Goal: Book appointment/travel/reservation

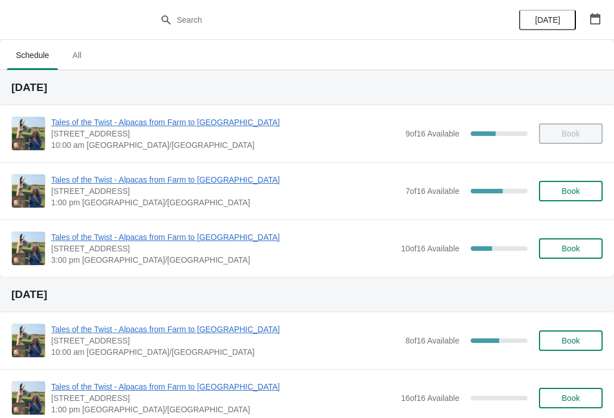
click at [119, 178] on span "Tales of the Twist - Alpacas from Farm to [GEOGRAPHIC_DATA]" at bounding box center [225, 179] width 349 height 11
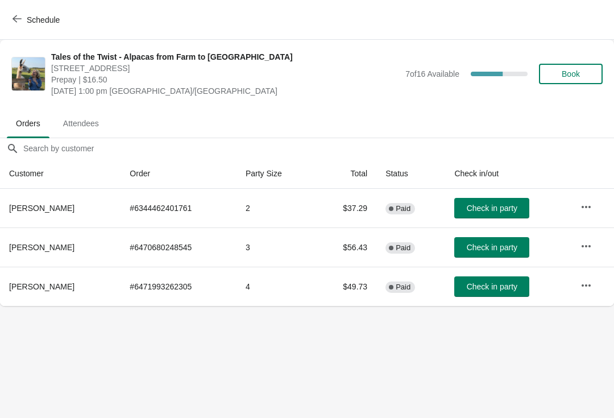
click at [585, 243] on icon "button" at bounding box center [586, 246] width 11 height 11
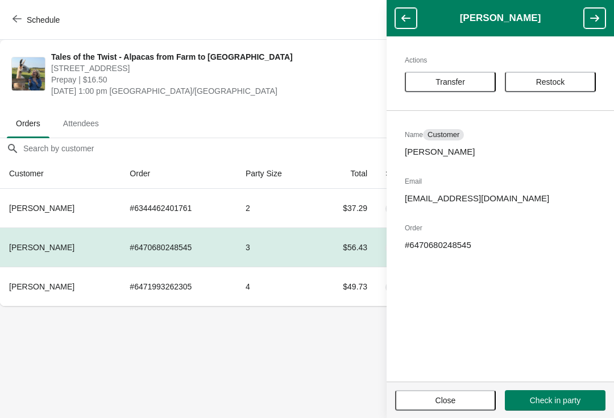
click at [452, 77] on span "Transfer" at bounding box center [451, 81] width 30 height 9
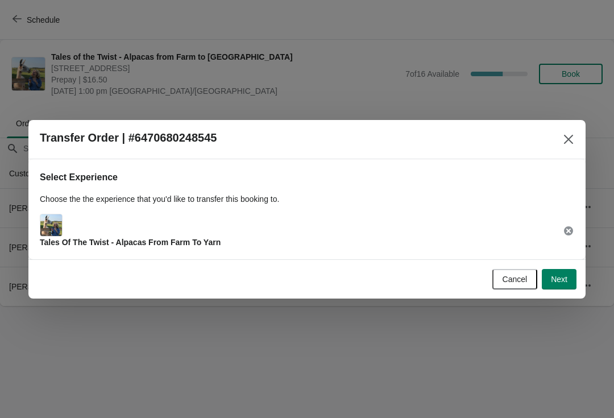
click at [556, 282] on span "Next" at bounding box center [559, 279] width 16 height 9
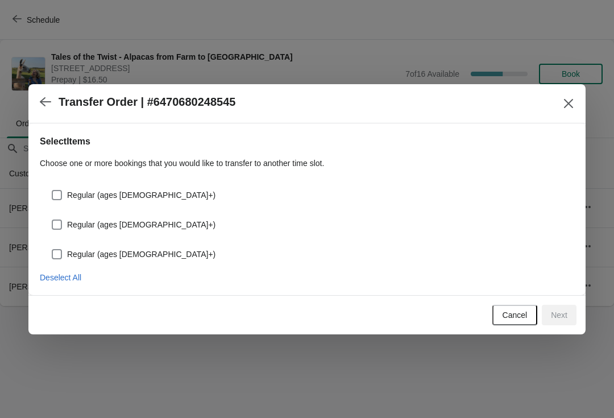
click at [57, 193] on span at bounding box center [57, 195] width 10 height 10
click at [52, 191] on input "Regular (ages [DEMOGRAPHIC_DATA]+)" at bounding box center [52, 190] width 1 height 1
checkbox input "true"
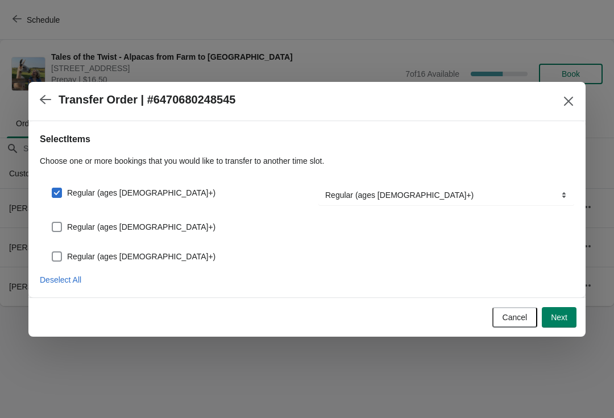
click at [60, 224] on span at bounding box center [57, 227] width 10 height 10
click at [52, 222] on input "Regular (ages [DEMOGRAPHIC_DATA]+)" at bounding box center [52, 222] width 1 height 1
checkbox input "true"
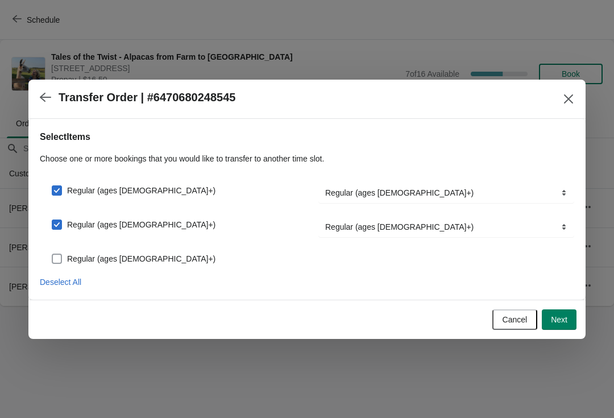
click at [54, 266] on label "Regular (ages [DEMOGRAPHIC_DATA]+)" at bounding box center [133, 259] width 164 height 16
click at [52, 254] on input "Regular (ages [DEMOGRAPHIC_DATA]+)" at bounding box center [52, 254] width 1 height 1
checkbox input "true"
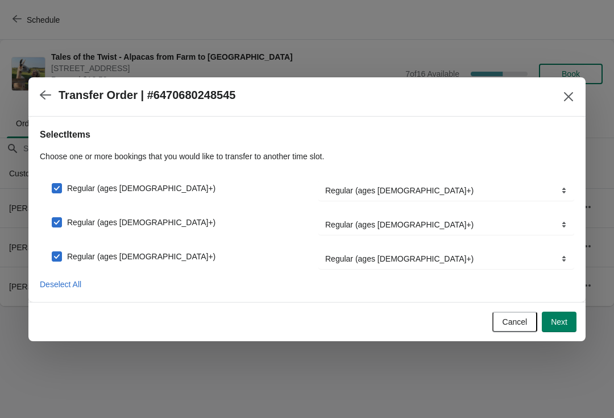
click at [564, 319] on span "Next" at bounding box center [559, 321] width 16 height 9
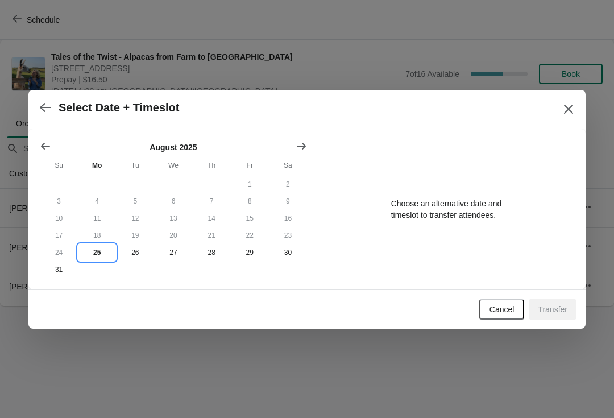
click at [99, 249] on button "25" at bounding box center [97, 252] width 38 height 17
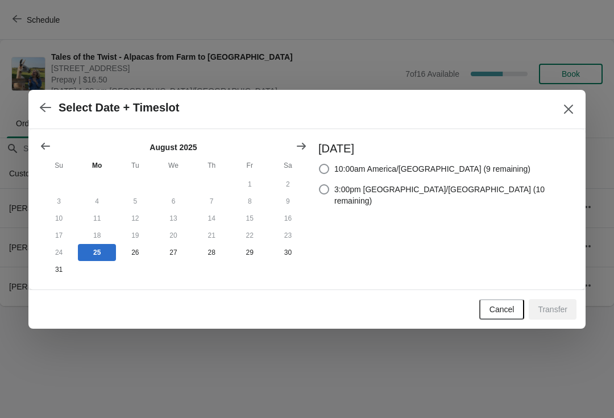
click at [329, 184] on span at bounding box center [324, 189] width 10 height 10
click at [320, 184] on input "3:00pm [GEOGRAPHIC_DATA]/[GEOGRAPHIC_DATA] (10 remaining)" at bounding box center [319, 184] width 1 height 1
radio input "true"
click at [555, 309] on span "Transfer" at bounding box center [553, 309] width 30 height 9
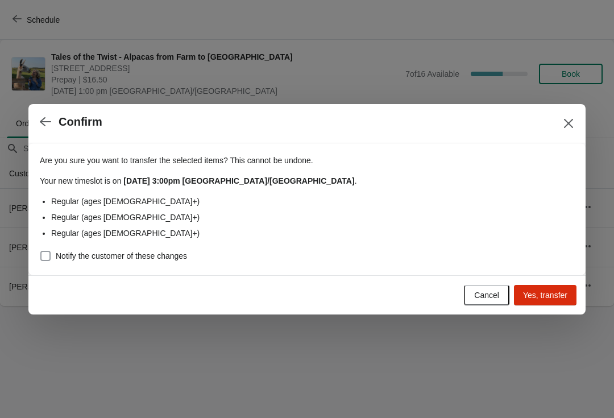
click at [47, 258] on span at bounding box center [45, 256] width 10 height 10
click at [41, 251] on input "Notify the customer of these changes" at bounding box center [40, 251] width 1 height 1
checkbox input "true"
click at [534, 300] on span "Yes, transfer" at bounding box center [545, 295] width 44 height 9
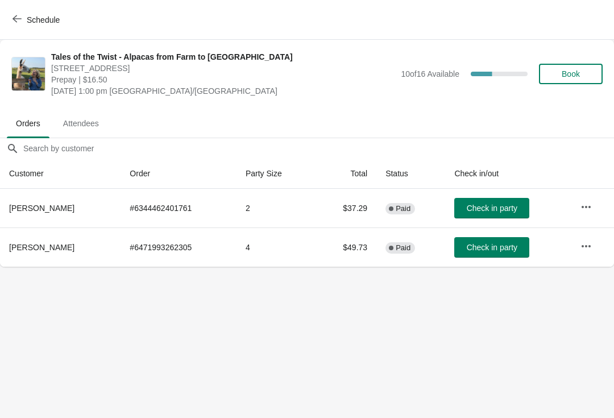
click at [17, 20] on icon "button" at bounding box center [17, 18] width 9 height 9
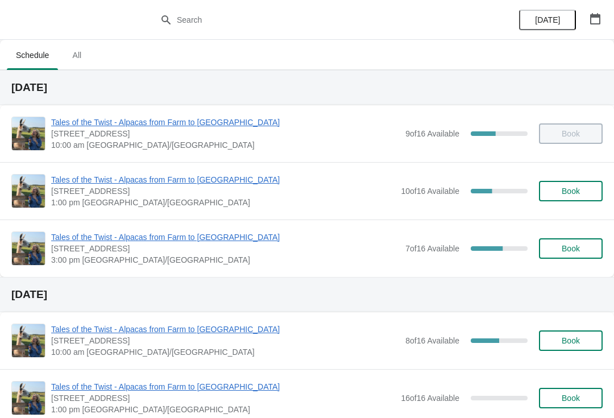
click at [106, 242] on span "Tales of the Twist - Alpacas from Farm to [GEOGRAPHIC_DATA]" at bounding box center [225, 237] width 349 height 11
